Goal: Navigation & Orientation: Find specific page/section

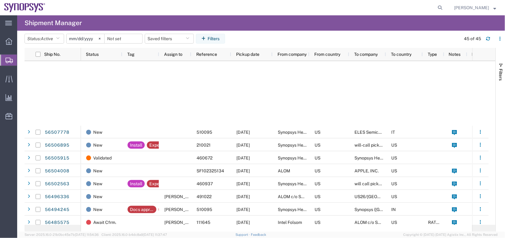
scroll to position [200, 0]
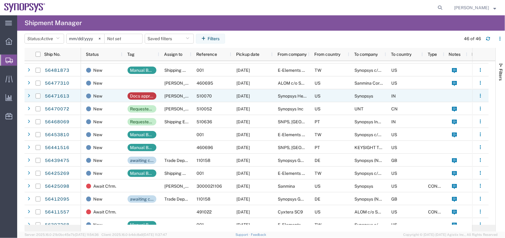
scroll to position [203, 0]
